Goal: Check status: Check status

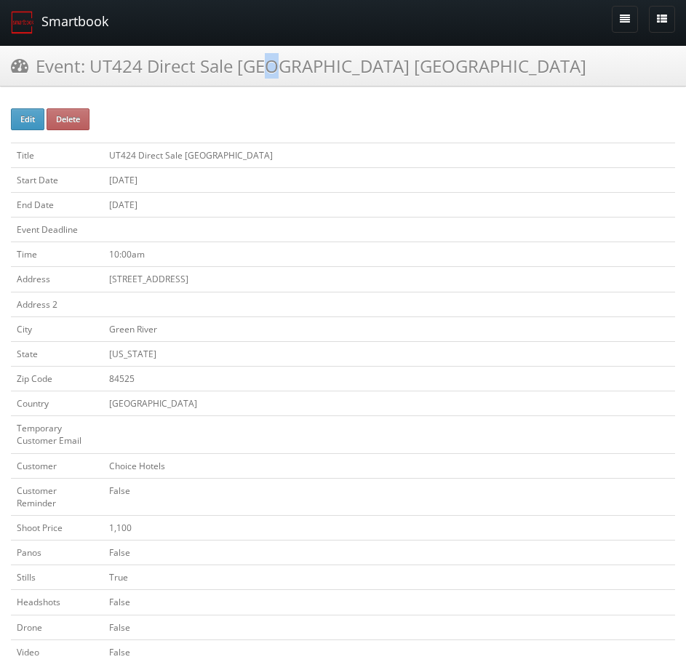
click at [59, 19] on link "Smartbook" at bounding box center [59, 22] width 119 height 45
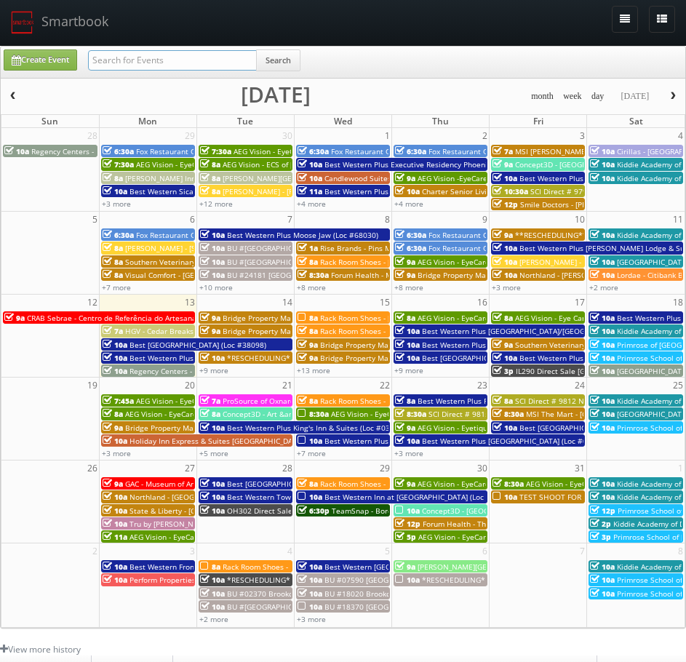
click at [178, 60] on input "text" at bounding box center [172, 60] width 169 height 20
type input "va960"
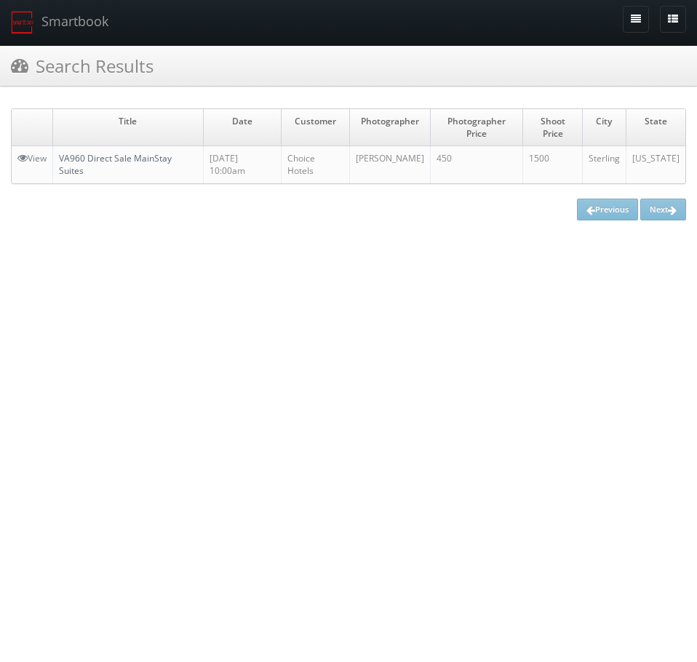
click at [103, 152] on link "VA960 Direct Sale MainStay Suites" at bounding box center [115, 164] width 113 height 25
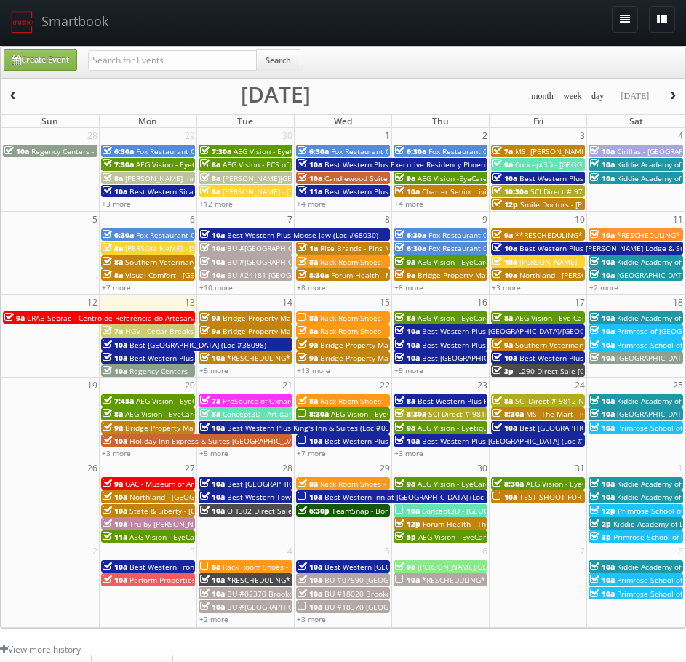
drag, startPoint x: 244, startPoint y: 46, endPoint x: 221, endPoint y: 55, distance: 24.9
click at [242, 47] on div "Create Event Search month week day today October 2025 Sun Mon Tue Wed Thu Fri S…" at bounding box center [343, 337] width 686 height 583
click at [219, 55] on input "text" at bounding box center [172, 60] width 169 height 20
type input "UT424"
click at [273, 60] on button "Search" at bounding box center [278, 60] width 44 height 22
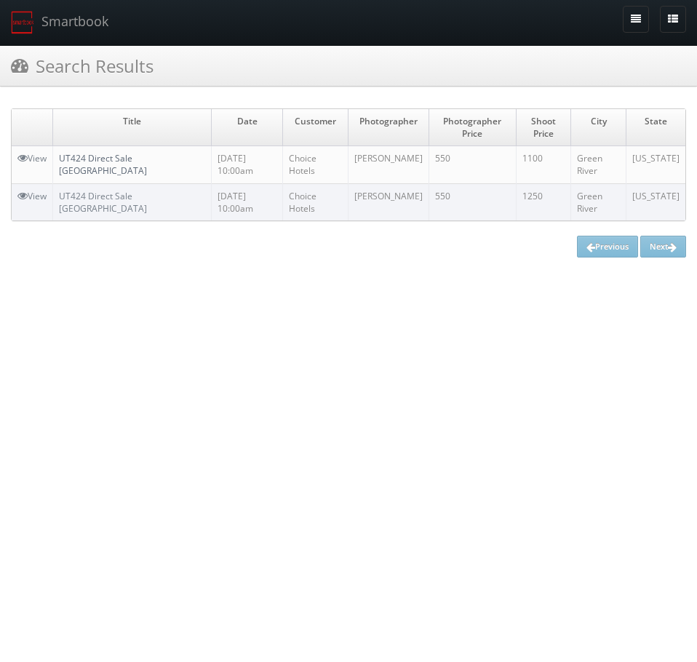
click at [140, 157] on link "UT424 Direct Sale [GEOGRAPHIC_DATA]" at bounding box center [103, 164] width 88 height 25
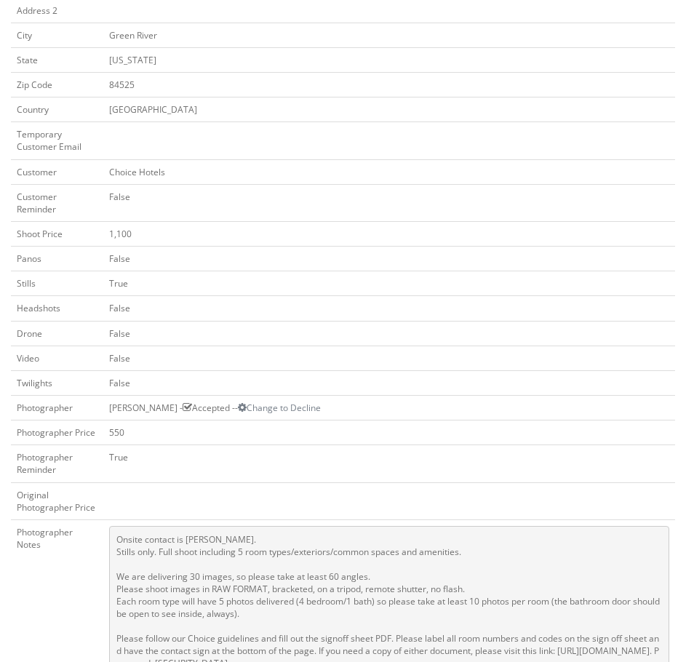
scroll to position [364, 0]
